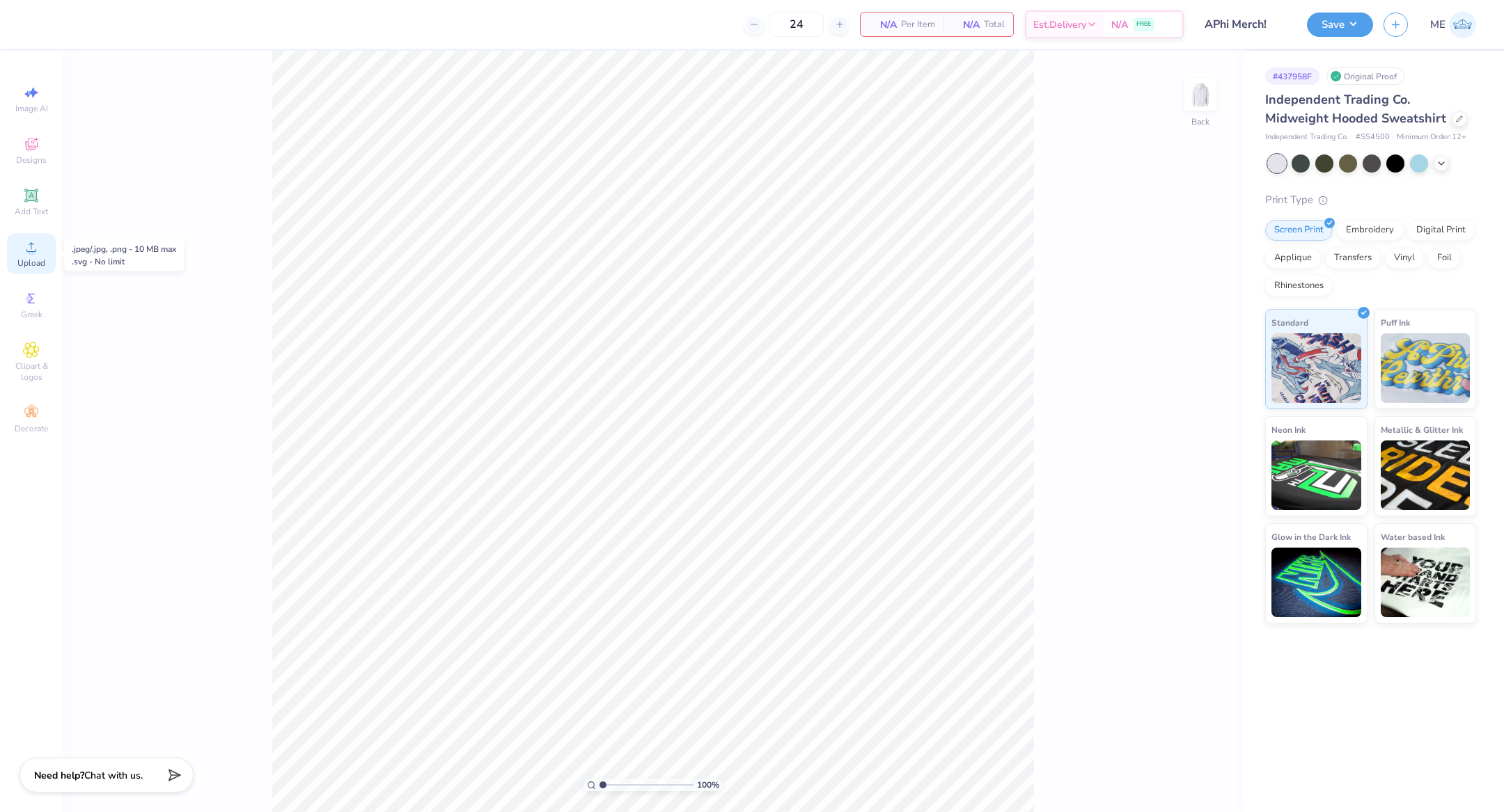
click at [35, 254] on icon at bounding box center [31, 247] width 16 height 16
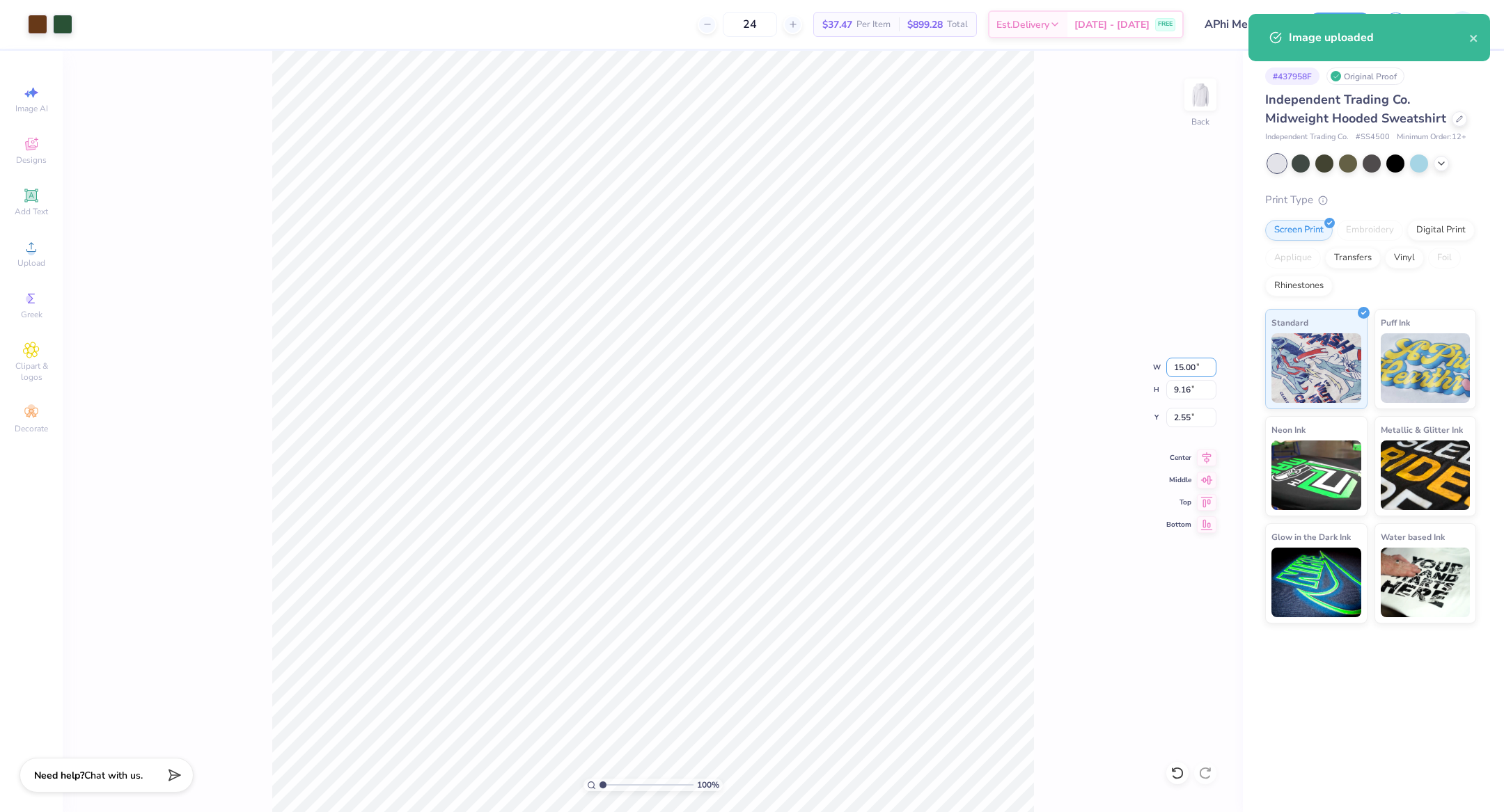
drag, startPoint x: 1181, startPoint y: 368, endPoint x: 1186, endPoint y: 400, distance: 32.4
click at [1181, 368] on input "15.00" at bounding box center [1191, 368] width 50 height 20
type input "11.00"
type input "6.71"
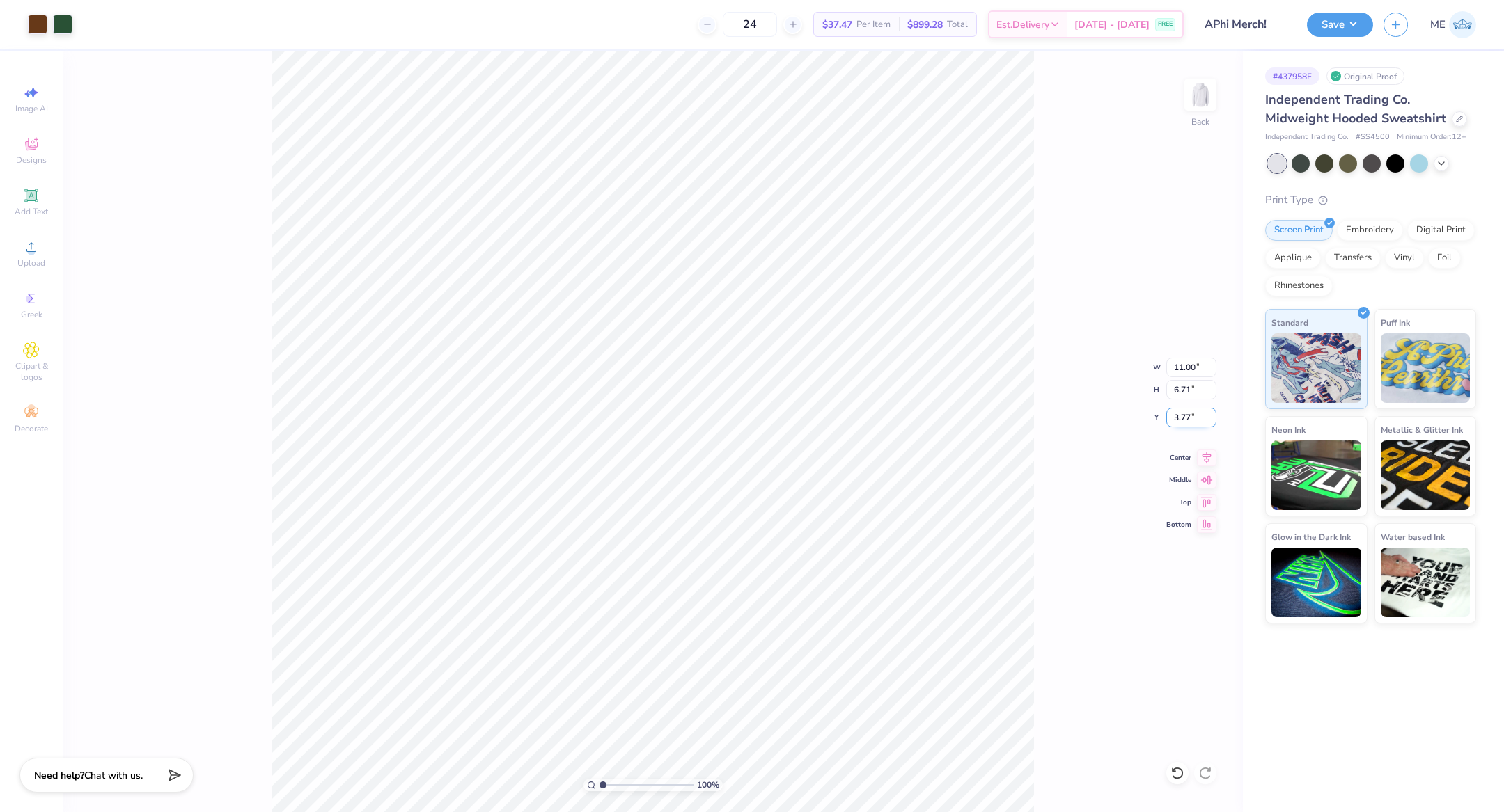
click at [1184, 413] on input "3.77" at bounding box center [1191, 418] width 50 height 20
type input "3.00"
click at [1203, 450] on icon at bounding box center [1207, 456] width 20 height 16
click at [1347, 27] on button "Save" at bounding box center [1340, 23] width 67 height 25
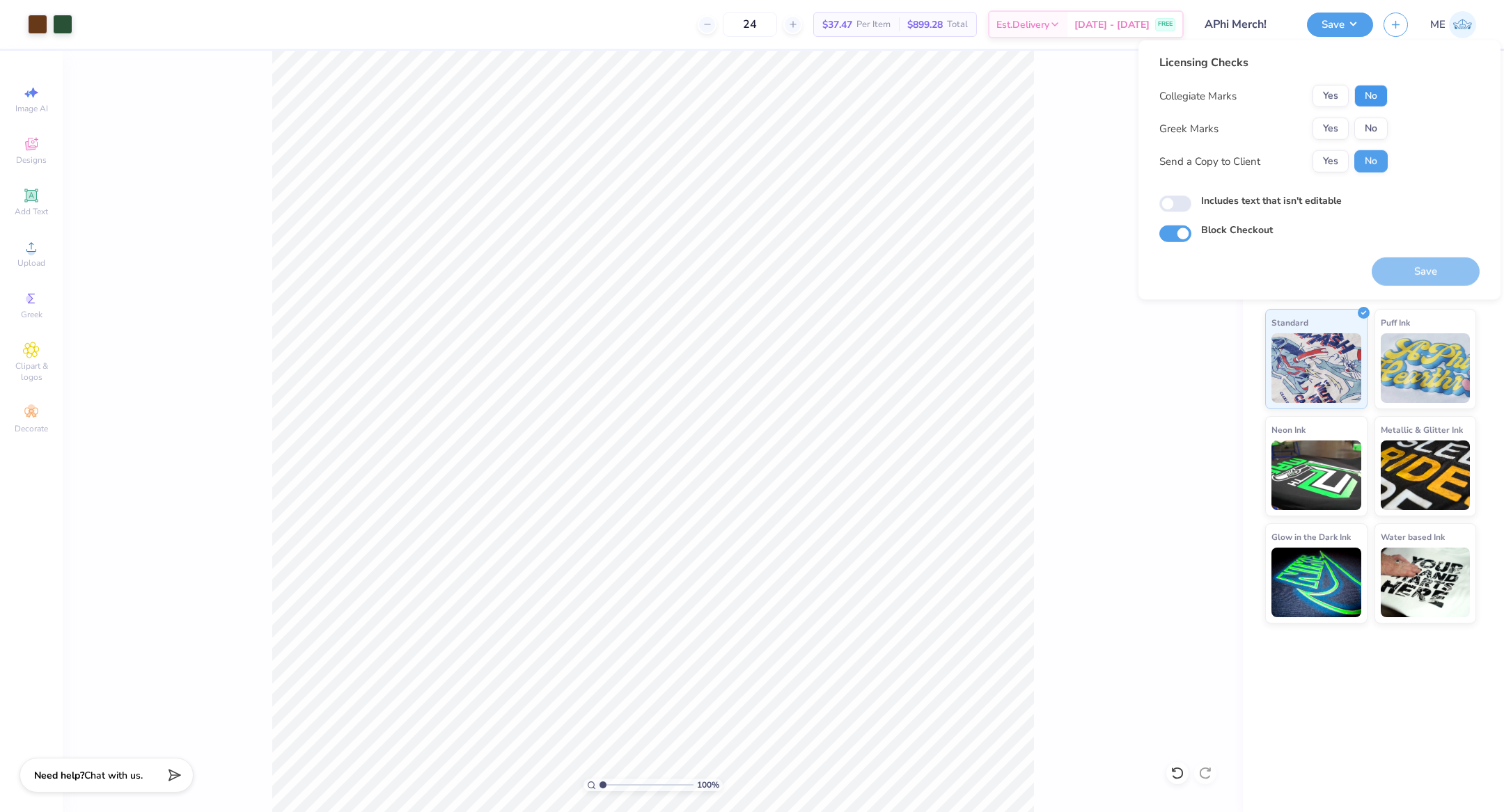
click at [1369, 94] on button "No" at bounding box center [1371, 95] width 34 height 22
click at [1342, 92] on button "Yes" at bounding box center [1331, 95] width 36 height 22
click at [1340, 122] on button "Yes" at bounding box center [1331, 128] width 36 height 22
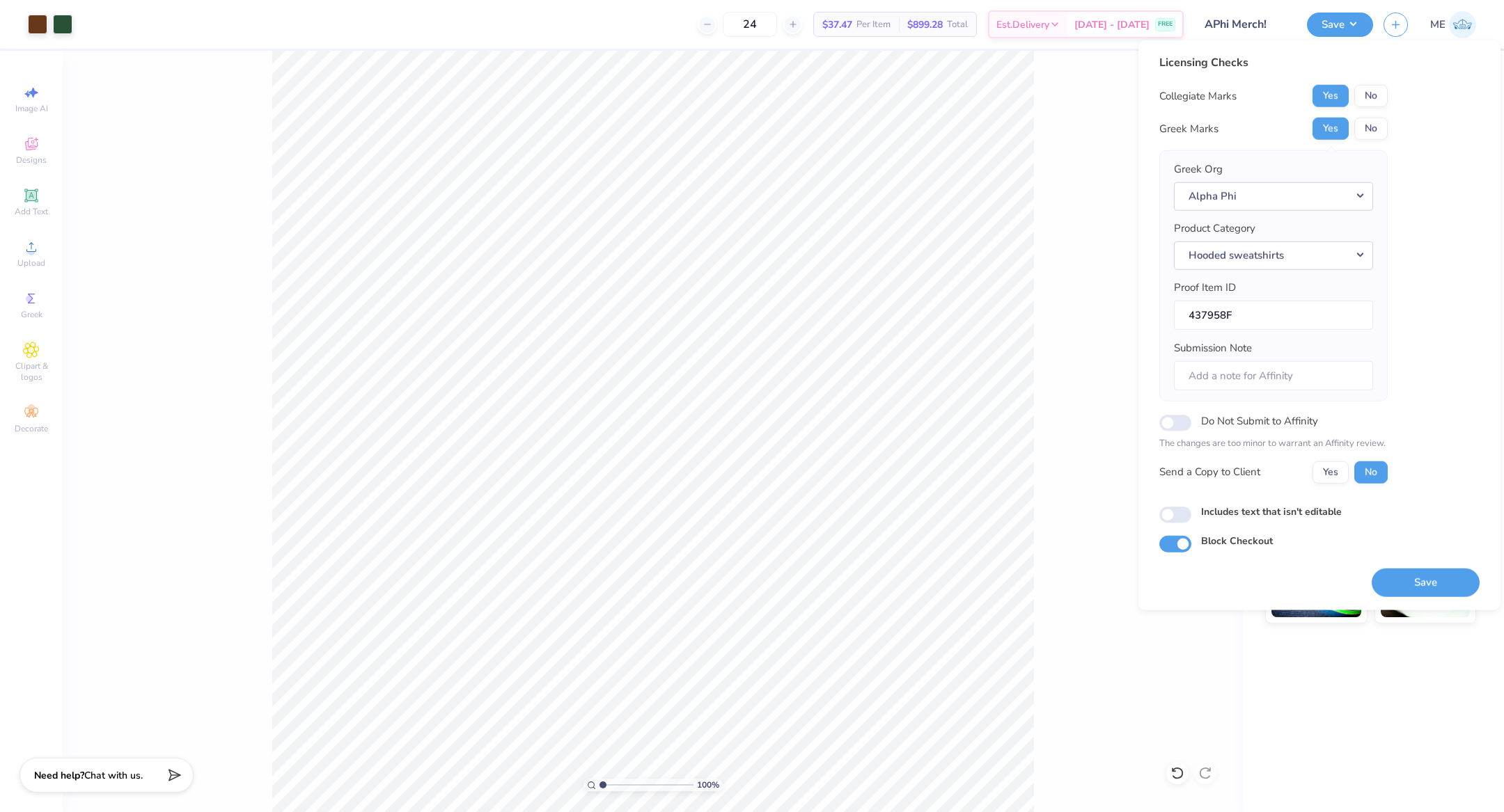
click at [1183, 504] on div "Includes text that isn't editable" at bounding box center [1319, 512] width 320 height 16
drag, startPoint x: 1173, startPoint y: 514, endPoint x: 1347, endPoint y: 541, distance: 176.1
click at [1173, 514] on input "Includes text that isn't editable" at bounding box center [1175, 515] width 32 height 16
checkbox input "true"
click at [1405, 578] on button "Save" at bounding box center [1425, 582] width 108 height 29
